Goal: Task Accomplishment & Management: Use online tool/utility

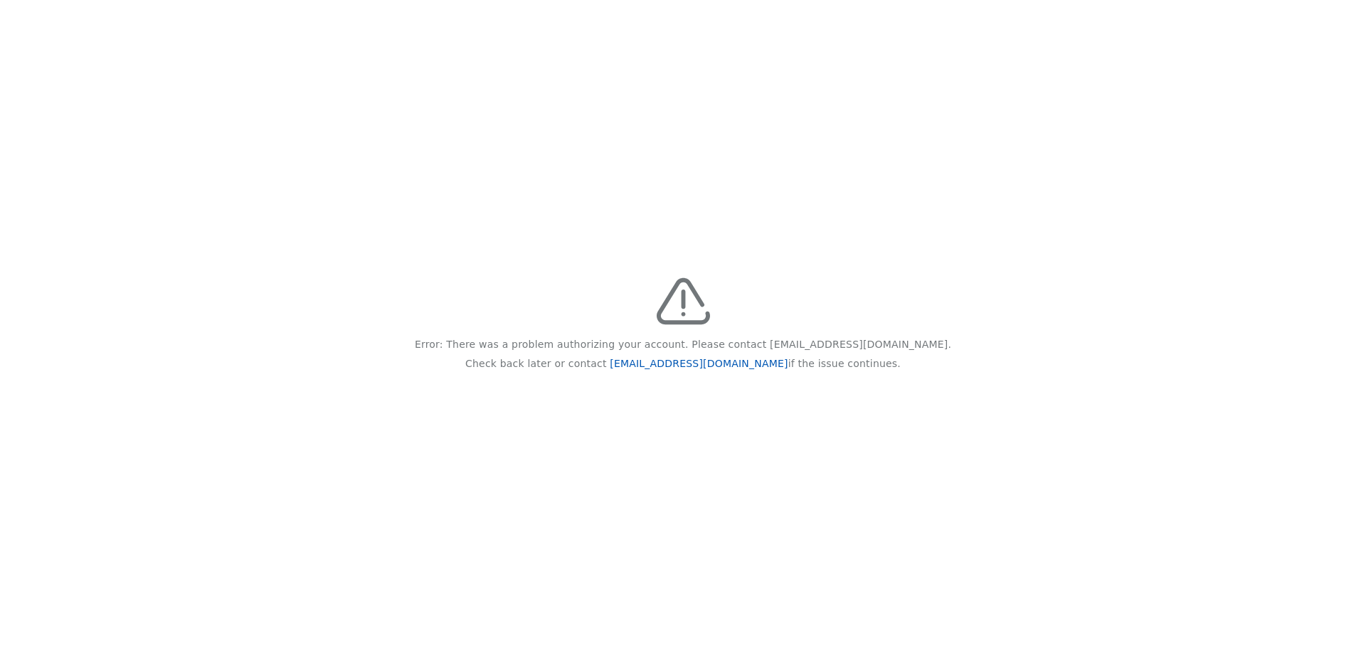
click at [699, 366] on link "[EMAIL_ADDRESS][DOMAIN_NAME]" at bounding box center [699, 363] width 178 height 11
click at [935, 204] on div "Error: There was a problem authorizing your account. Please contact feedback@re…" at bounding box center [683, 324] width 1366 height 648
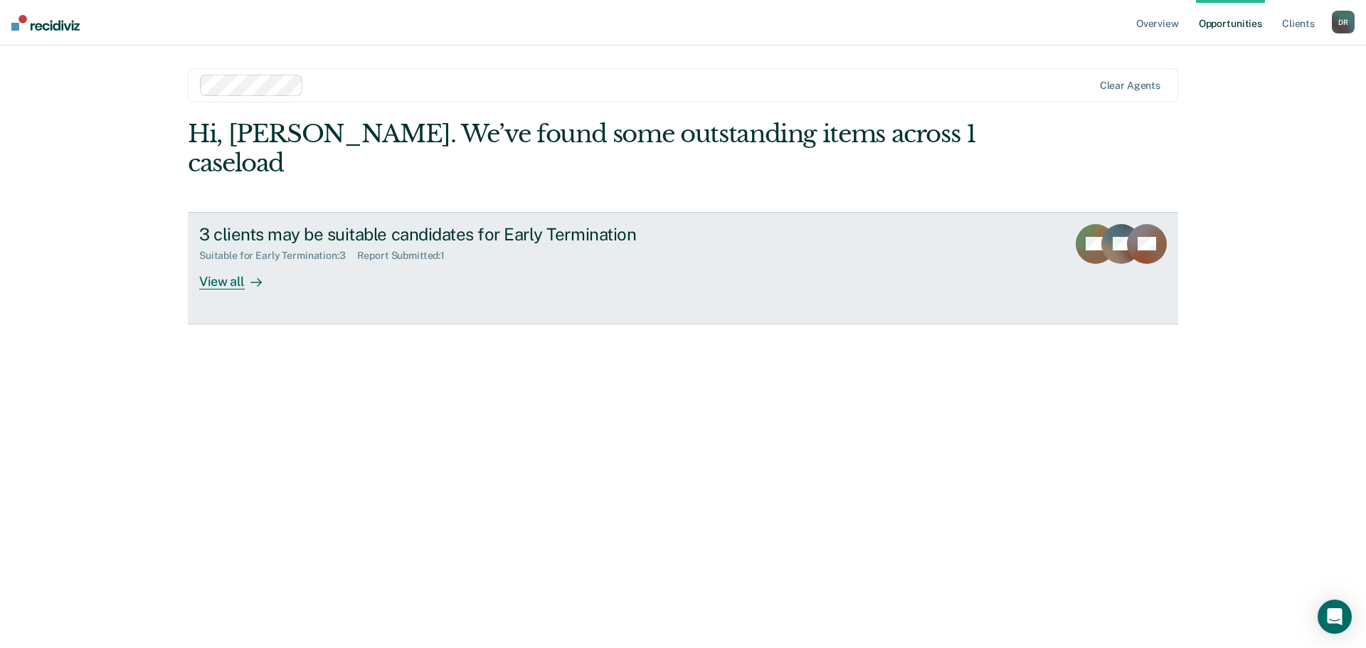
click at [233, 262] on div "View all" at bounding box center [239, 276] width 80 height 28
